Goal: Task Accomplishment & Management: Complete application form

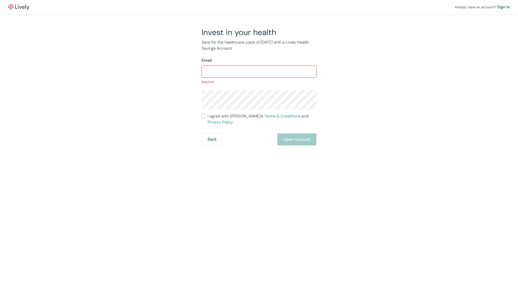
click at [258, 135] on div "Back Open Account" at bounding box center [259, 139] width 115 height 12
click at [255, 71] on input "Email" at bounding box center [259, 72] width 115 height 10
type input "[EMAIL_ADDRESS][DOMAIN_NAME]"
click at [289, 61] on div "Email" at bounding box center [259, 60] width 115 height 6
click at [278, 71] on input "Email" at bounding box center [259, 72] width 115 height 10
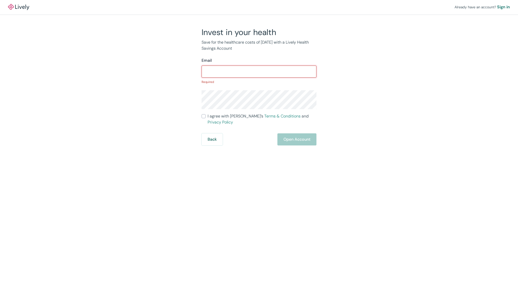
type input "[EMAIL_ADDRESS][DOMAIN_NAME]"
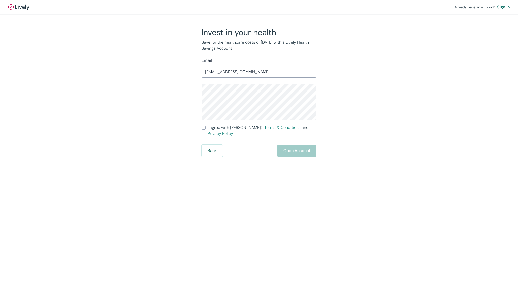
click at [212, 127] on span "I agree with Lively’s Terms & Conditions and Privacy Policy" at bounding box center [262, 130] width 109 height 12
click at [206, 127] on input "I agree with Lively’s Terms & Conditions and Privacy Policy" at bounding box center [204, 127] width 4 height 4
checkbox input "true"
click at [302, 148] on button "Open Account" at bounding box center [296, 151] width 39 height 12
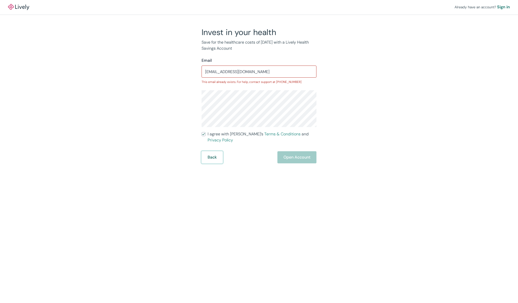
click at [218, 152] on button "Back" at bounding box center [212, 157] width 21 height 12
